Goal: Task Accomplishment & Management: Use online tool/utility

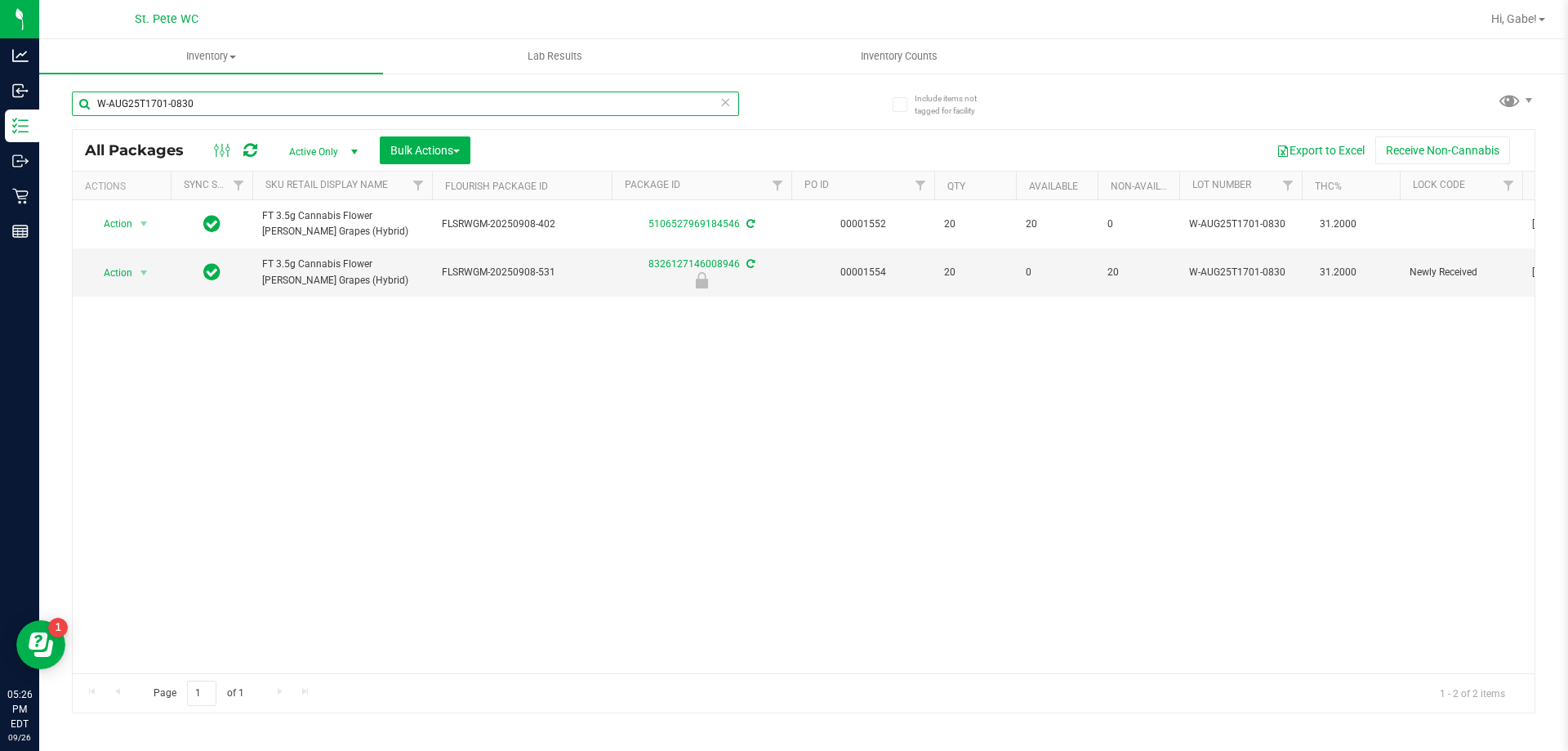
click at [236, 105] on input "W-AUG25T1701-0830" at bounding box center [406, 104] width 668 height 24
click at [235, 105] on input "W-AUG25T1701-0830" at bounding box center [406, 104] width 668 height 24
drag, startPoint x: 235, startPoint y: 105, endPoint x: 232, endPoint y: 123, distance: 18.2
click at [234, 105] on input "W-AUG25T1701-0830" at bounding box center [406, 104] width 668 height 24
type input "8443357704676253"
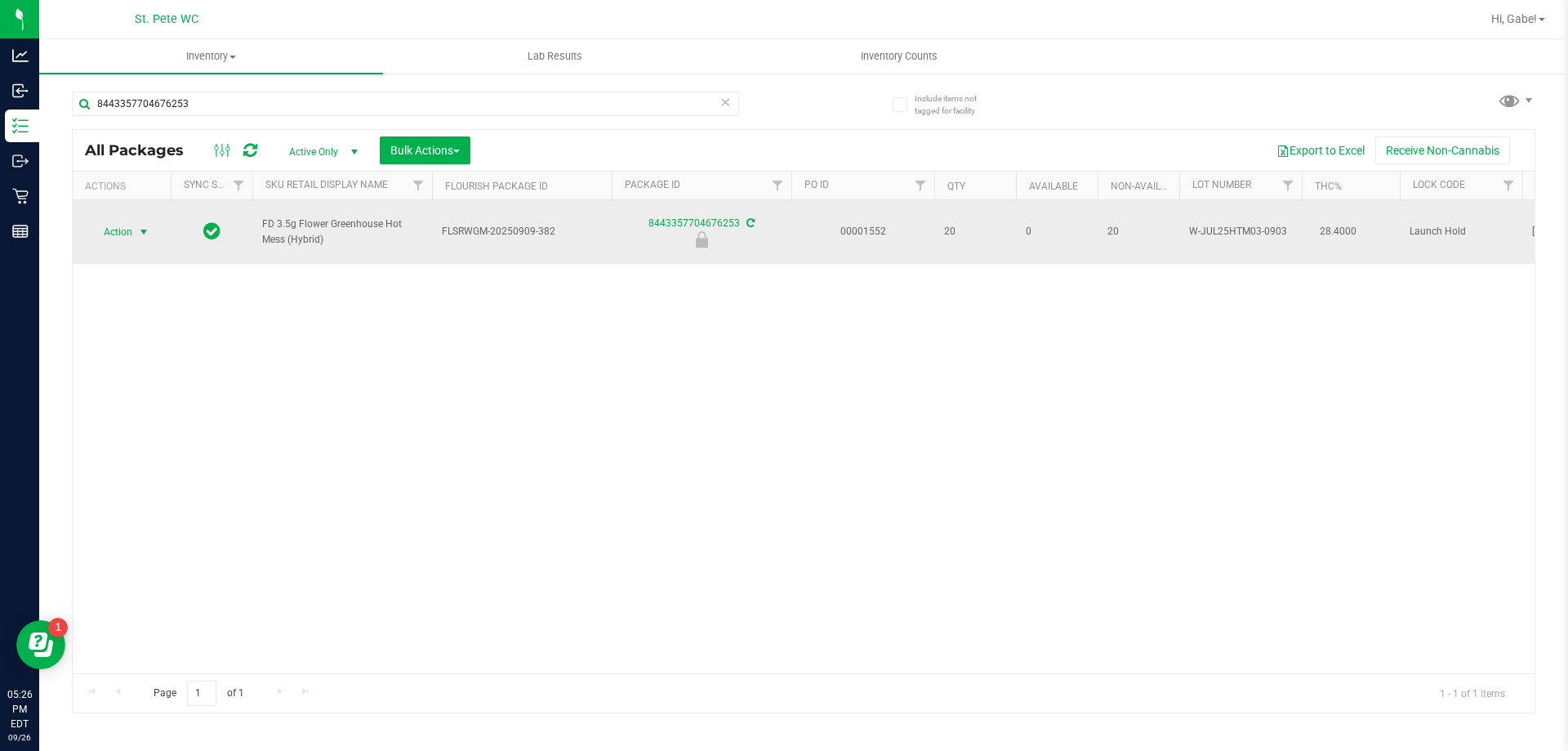
drag, startPoint x: 152, startPoint y: 219, endPoint x: 143, endPoint y: 230, distance: 14.2
click at [151, 220] on span "select" at bounding box center [144, 231] width 20 height 23
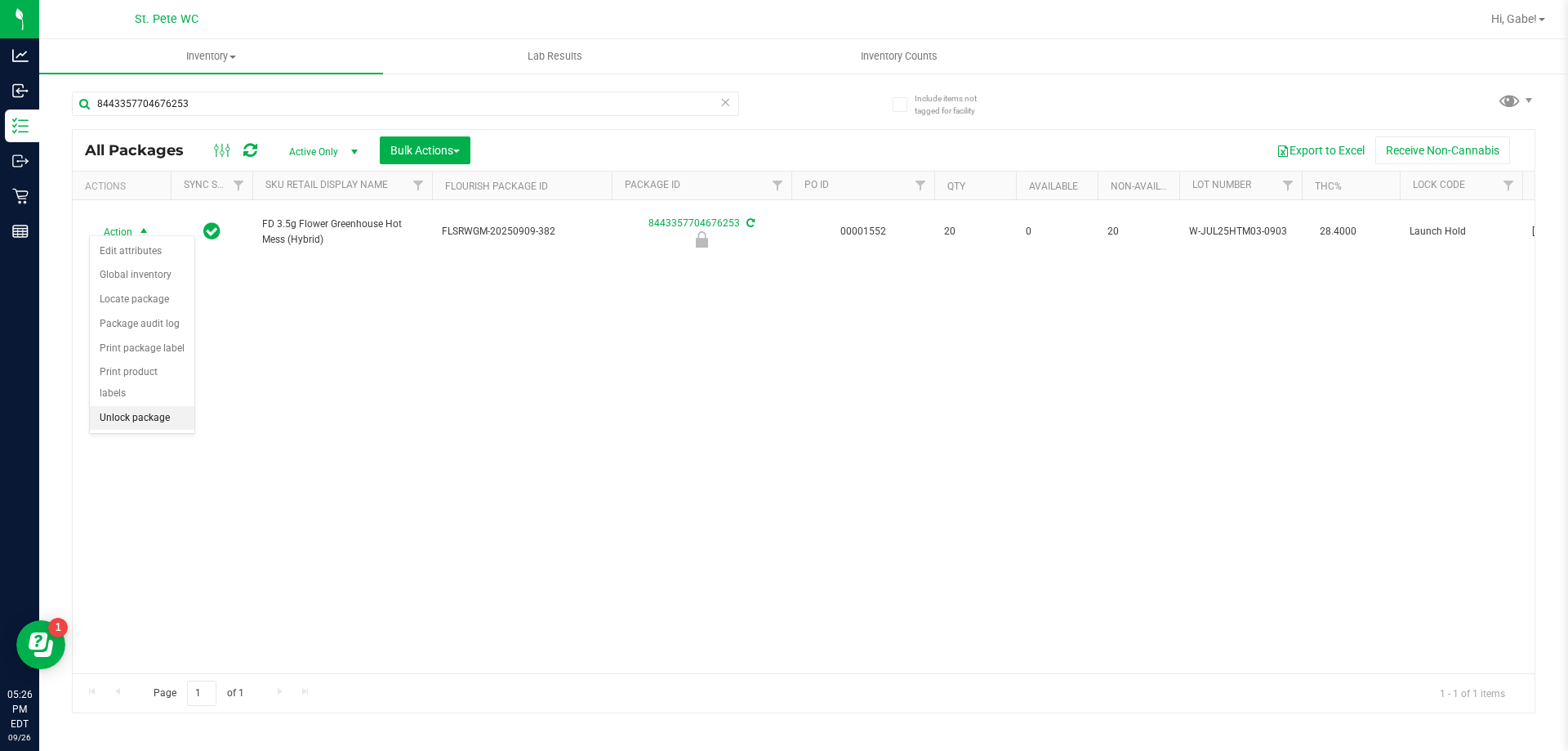
click at [157, 406] on li "Unlock package" at bounding box center [141, 418] width 104 height 24
